Goal: Task Accomplishment & Management: Use online tool/utility

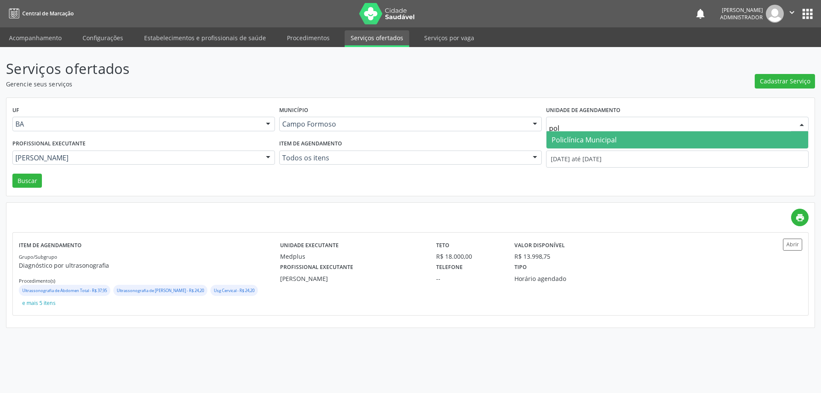
type input "poli"
click at [565, 139] on span "Policlínica Municipal" at bounding box center [584, 139] width 65 height 9
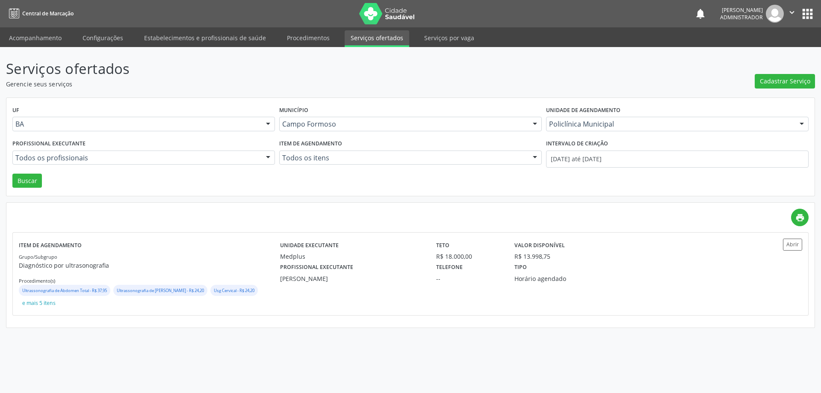
click at [270, 159] on div at bounding box center [268, 158] width 13 height 15
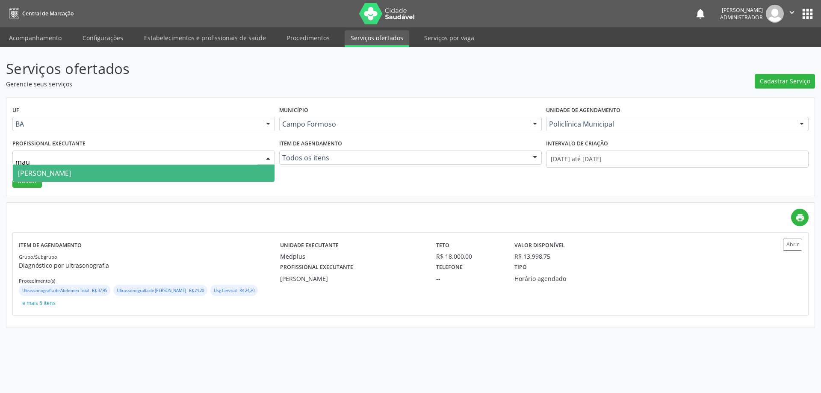
type input "maur"
click at [252, 169] on span "[PERSON_NAME]" at bounding box center [144, 173] width 262 height 17
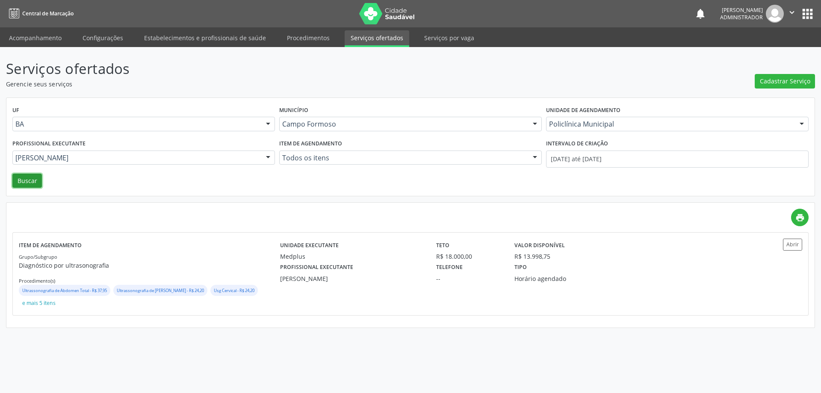
click at [15, 178] on button "Buscar" at bounding box center [27, 181] width 30 height 15
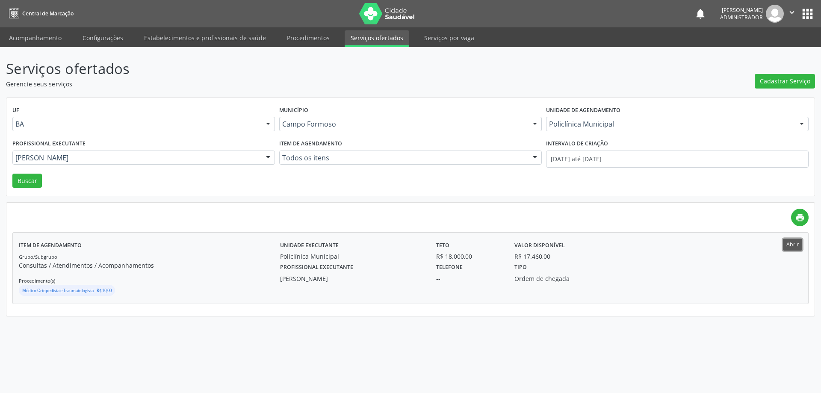
click at [792, 240] on button "Abrir" at bounding box center [792, 245] width 19 height 12
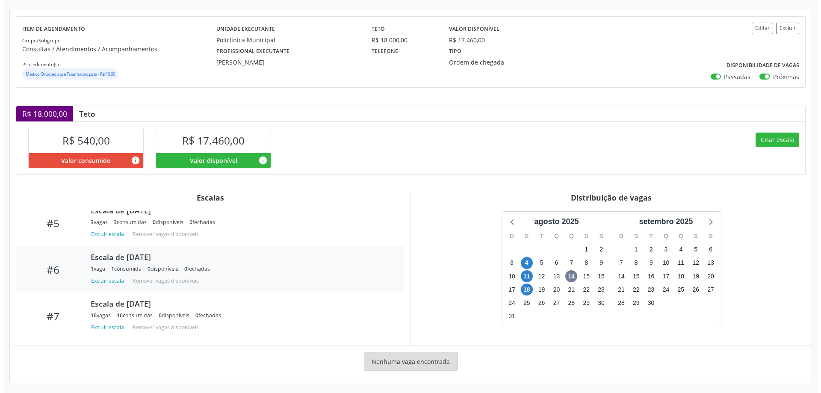
scroll to position [90, 0]
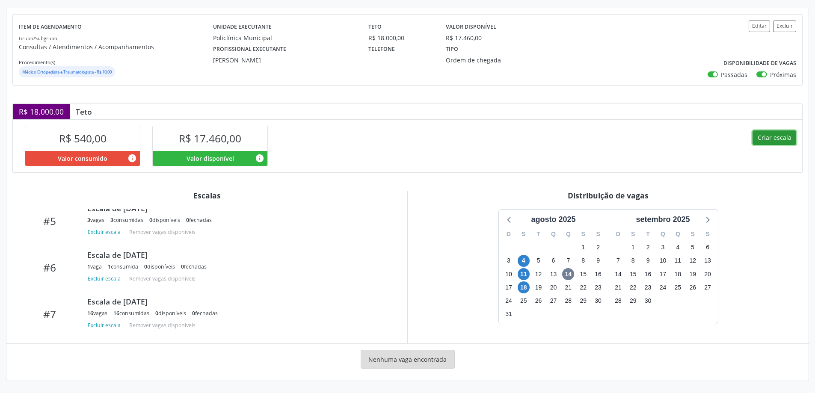
click at [771, 136] on button "Criar escala" at bounding box center [775, 137] width 44 height 15
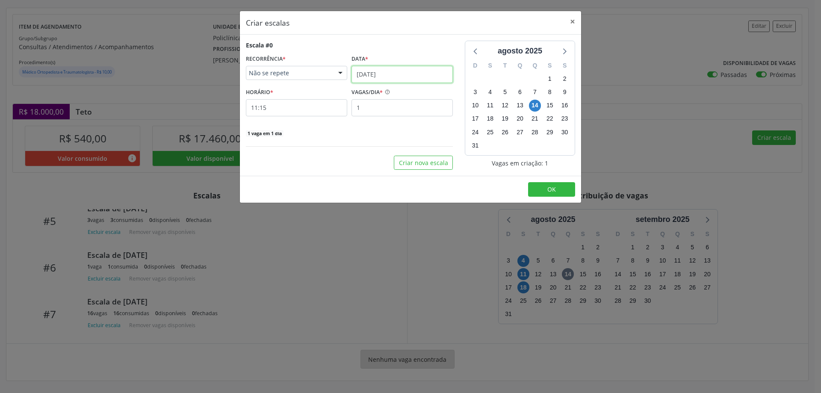
click at [415, 73] on input "14/08/2025" at bounding box center [402, 74] width 101 height 17
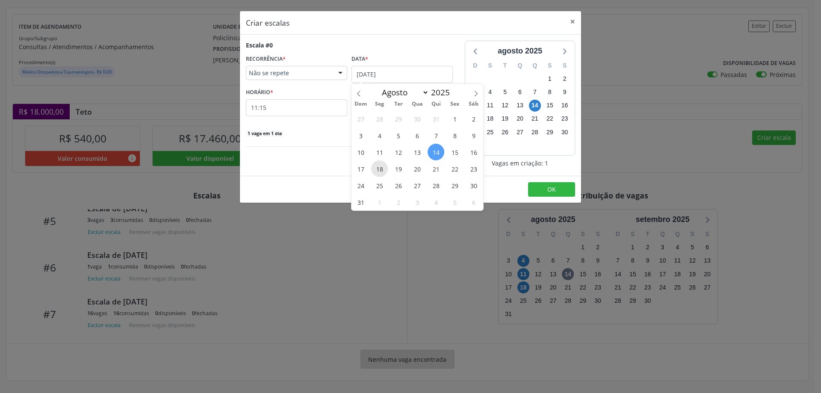
click at [377, 167] on span "18" at bounding box center [379, 168] width 17 height 17
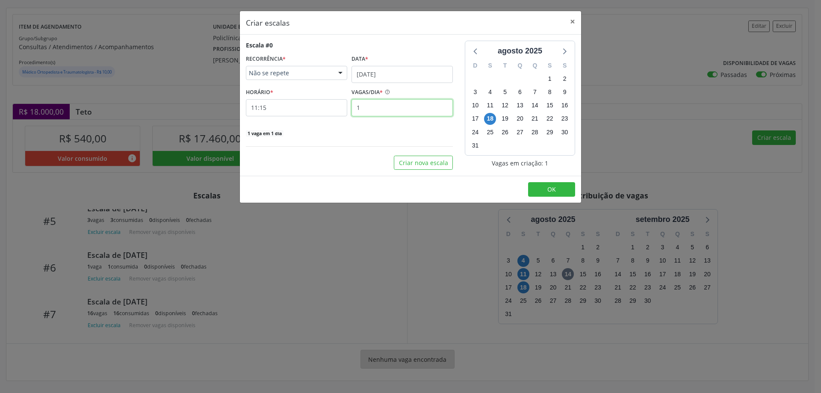
click at [376, 108] on input "1" at bounding box center [402, 107] width 101 height 17
type input "2"
click at [316, 107] on input "11:15" at bounding box center [296, 107] width 101 height 17
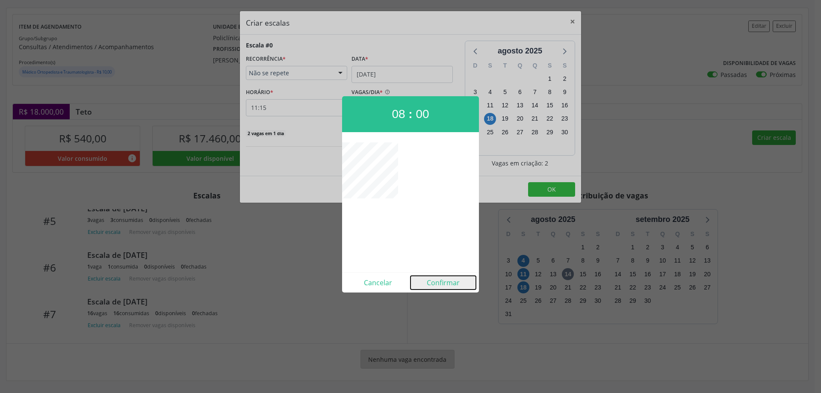
click at [438, 281] on button "Confirmar" at bounding box center [443, 283] width 65 height 14
type input "08:00"
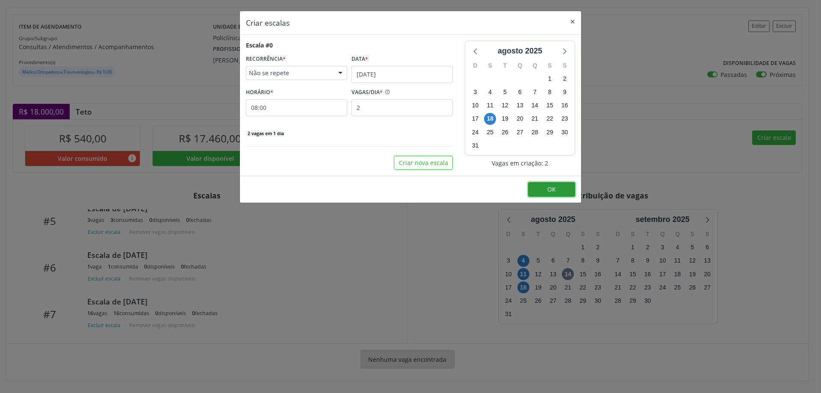
click at [568, 187] on button "OK" at bounding box center [551, 189] width 47 height 15
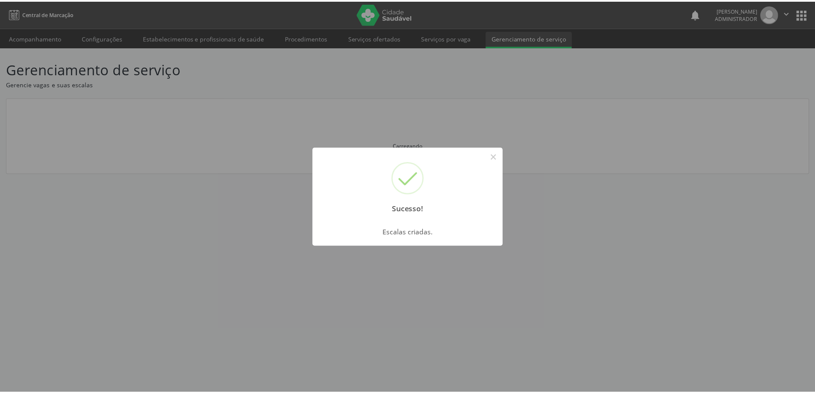
scroll to position [0, 0]
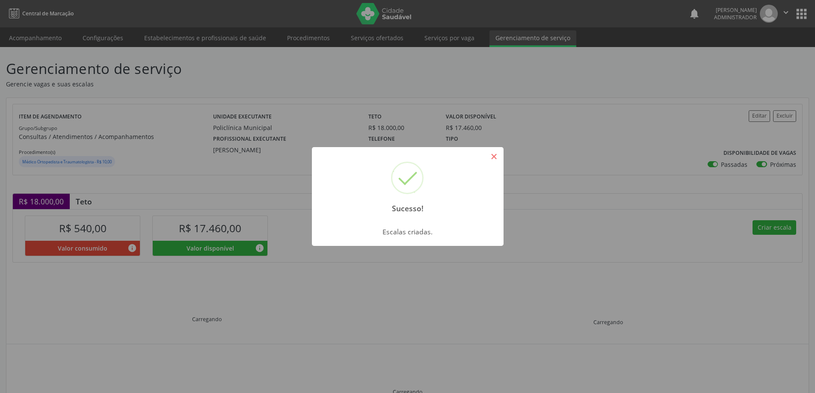
click at [498, 159] on button "×" at bounding box center [494, 156] width 15 height 15
